Goal: Information Seeking & Learning: Learn about a topic

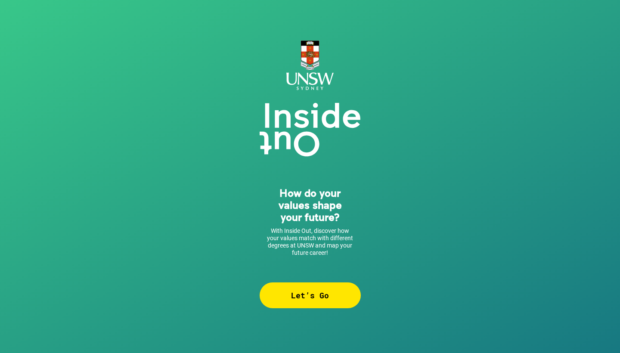
click at [304, 304] on div "Let’s Go" at bounding box center [310, 296] width 101 height 26
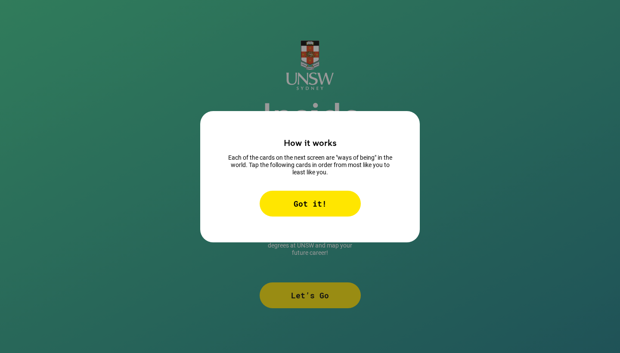
click at [326, 201] on div "Got it!" at bounding box center [310, 204] width 101 height 26
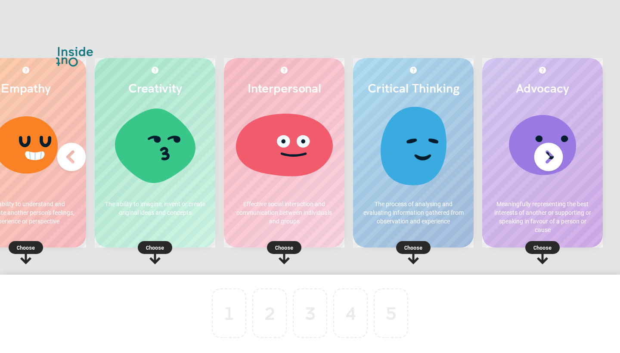
scroll to position [0, 52]
click at [159, 149] on div at bounding box center [154, 148] width 103 height 86
click at [163, 247] on p "Choose" at bounding box center [155, 247] width 121 height 9
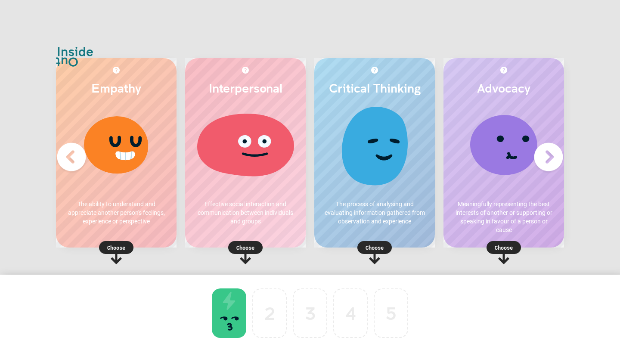
click at [108, 247] on p "Choose" at bounding box center [116, 247] width 121 height 9
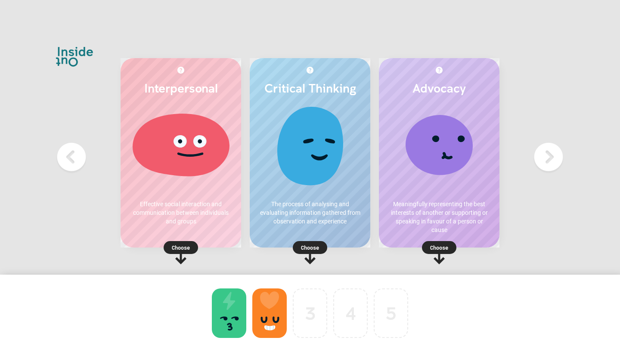
click at [313, 249] on p "Choose" at bounding box center [310, 247] width 121 height 9
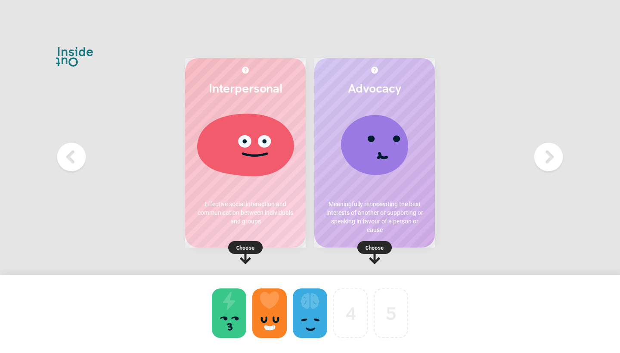
click at [261, 245] on rect at bounding box center [245, 247] width 34 height 13
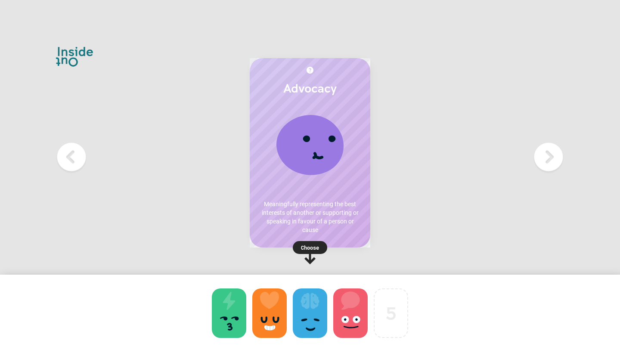
click at [314, 247] on p "Choose" at bounding box center [310, 247] width 121 height 9
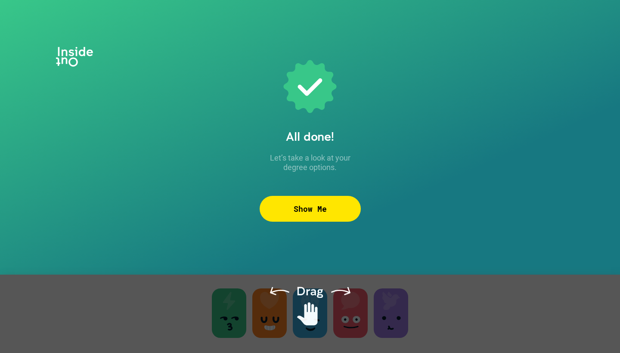
click at [338, 216] on div "Show Me" at bounding box center [310, 209] width 101 height 26
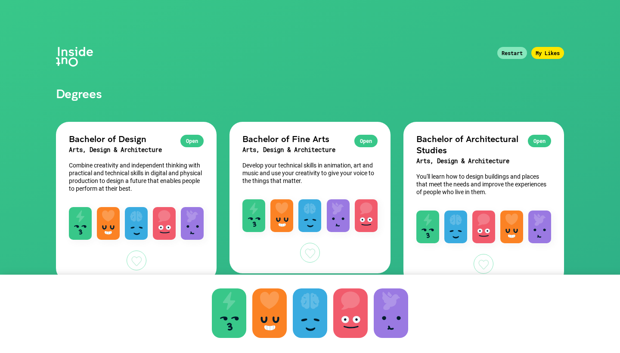
click at [79, 53] on h1 "Degrees" at bounding box center [310, 50] width 534 height 101
click at [523, 54] on div "Restart" at bounding box center [512, 53] width 30 height 12
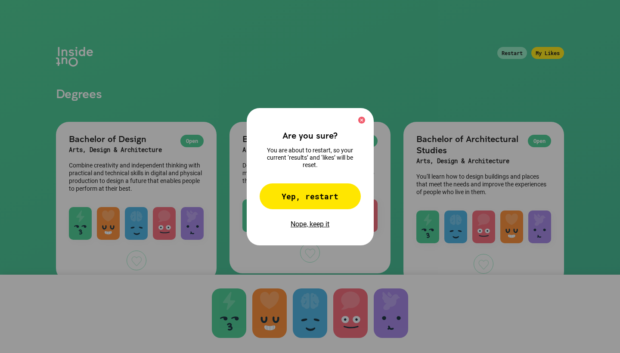
click at [363, 120] on img at bounding box center [361, 120] width 7 height 7
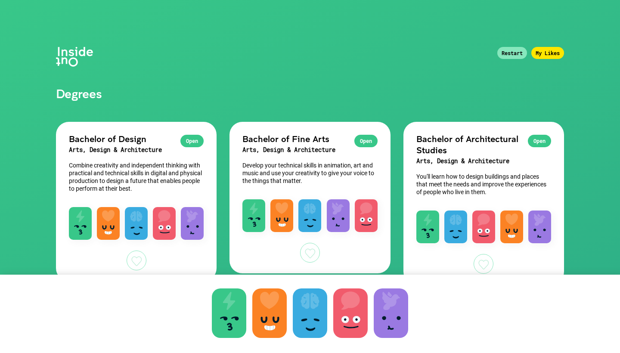
click at [550, 54] on div "My Likes" at bounding box center [547, 53] width 33 height 12
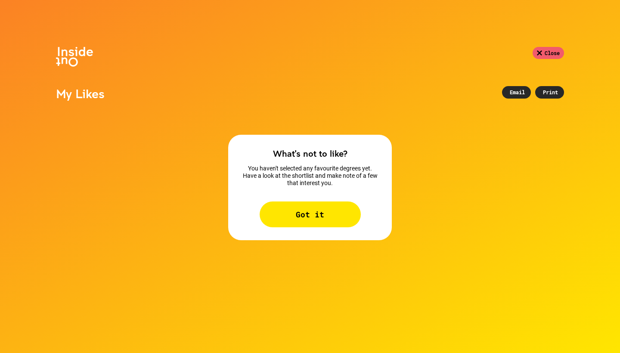
click at [540, 52] on div "Close" at bounding box center [548, 53] width 31 height 12
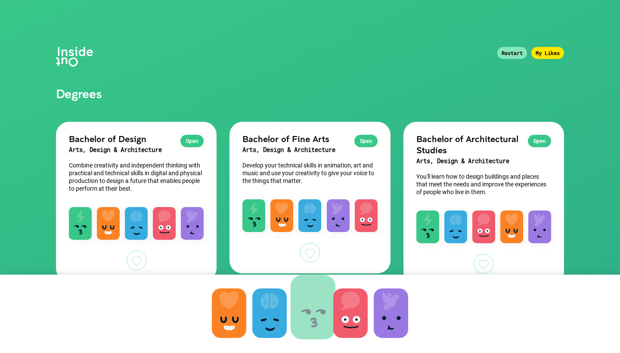
drag, startPoint x: 224, startPoint y: 313, endPoint x: 307, endPoint y: 307, distance: 84.2
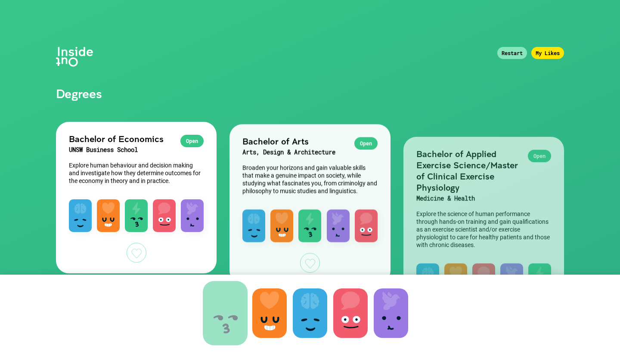
drag, startPoint x: 290, startPoint y: 308, endPoint x: 205, endPoint y: 308, distance: 84.8
click at [205, 308] on div at bounding box center [225, 314] width 40 height 50
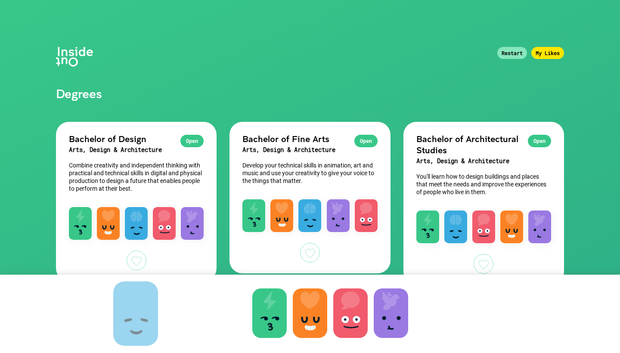
drag, startPoint x: 307, startPoint y: 308, endPoint x: 132, endPoint y: 308, distance: 174.4
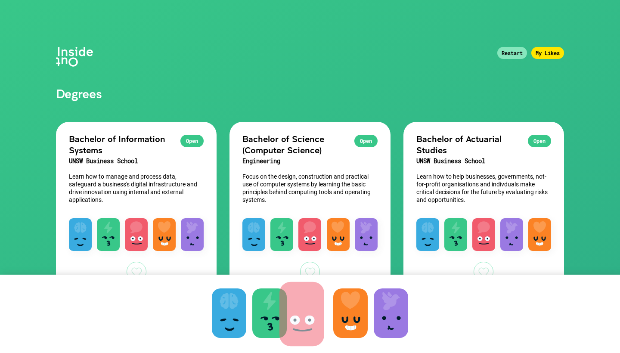
drag, startPoint x: 361, startPoint y: 309, endPoint x: 313, endPoint y: 310, distance: 47.8
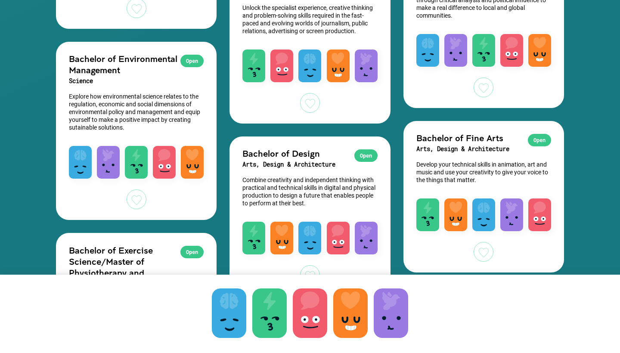
scroll to position [1928, 0]
